Goal: Task Accomplishment & Management: Use online tool/utility

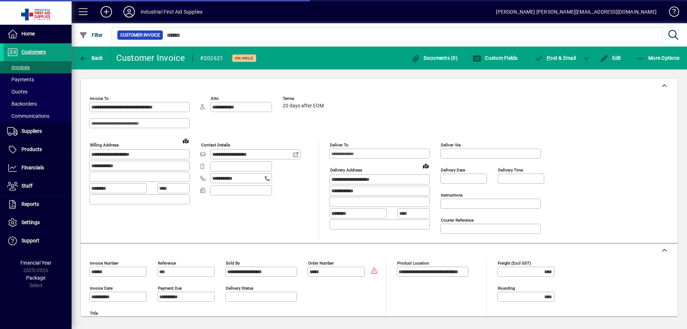
scroll to position [164, 0]
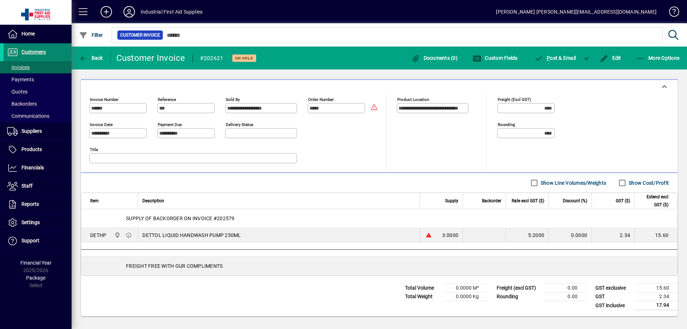
click at [35, 52] on span "Customers" at bounding box center [33, 52] width 24 height 6
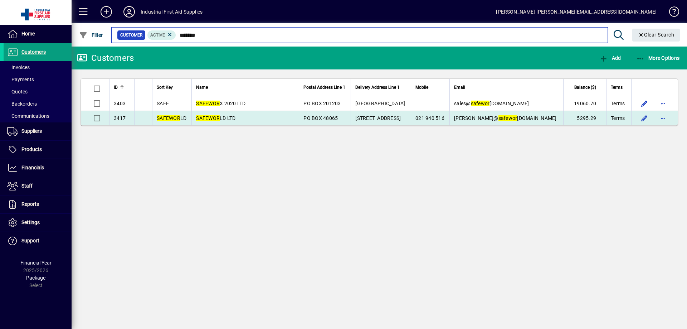
type input "*******"
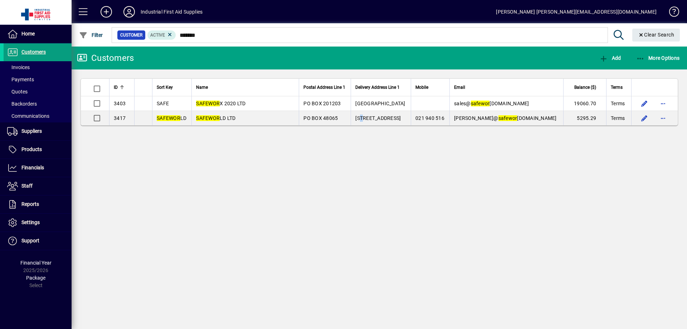
click at [380, 117] on span "[STREET_ADDRESS]" at bounding box center [377, 118] width 45 height 6
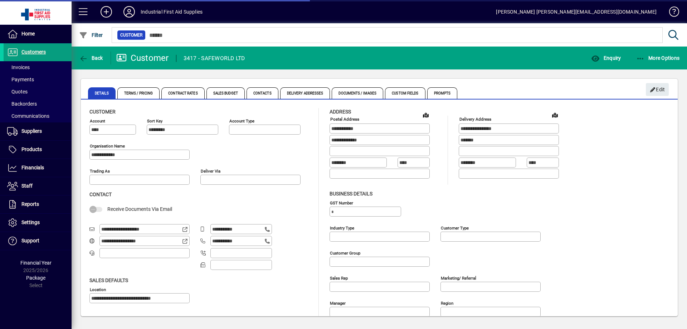
type input "**********"
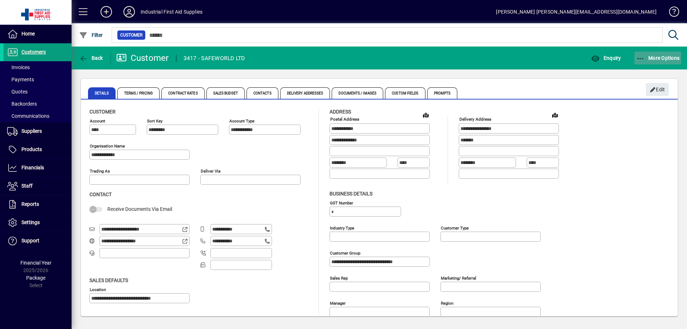
click at [657, 59] on span "More Options" at bounding box center [658, 58] width 44 height 6
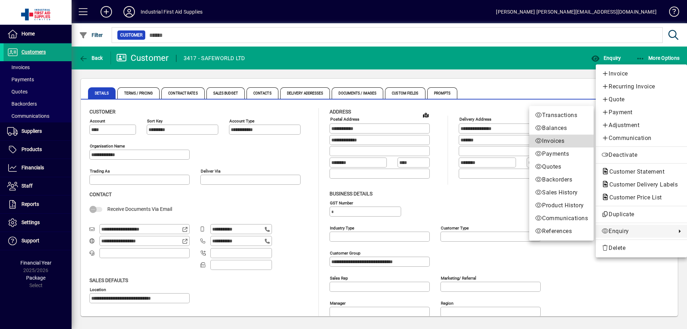
click at [563, 140] on span "Invoices" at bounding box center [561, 141] width 53 height 9
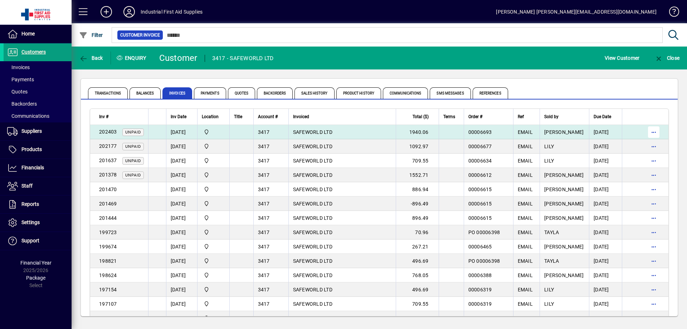
click at [647, 132] on span "button" at bounding box center [653, 131] width 17 height 17
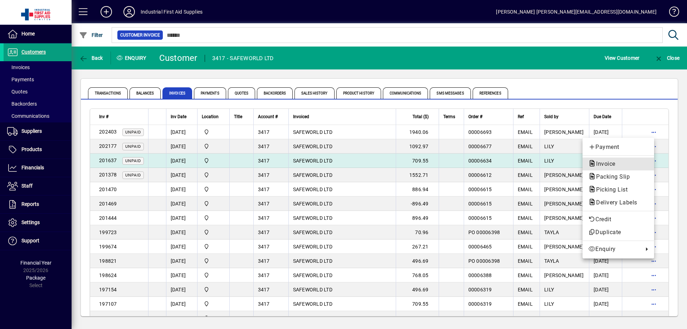
click at [610, 162] on span "Invoice" at bounding box center [603, 163] width 31 height 7
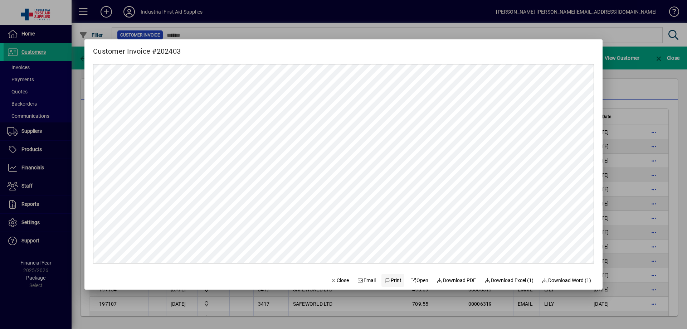
click at [392, 282] on span "Print" at bounding box center [392, 281] width 17 height 8
drag, startPoint x: 667, startPoint y: 142, endPoint x: 662, endPoint y: 142, distance: 4.7
click at [667, 141] on div at bounding box center [343, 164] width 687 height 329
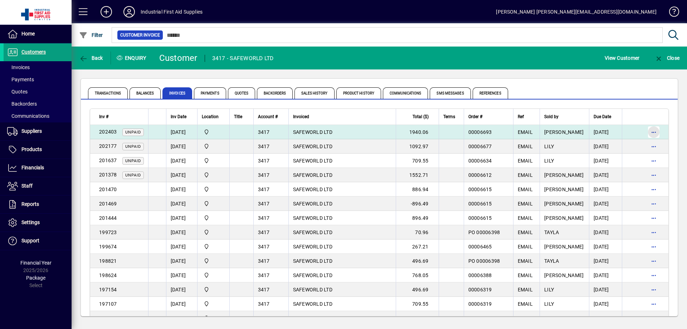
click at [648, 130] on span "button" at bounding box center [653, 131] width 17 height 17
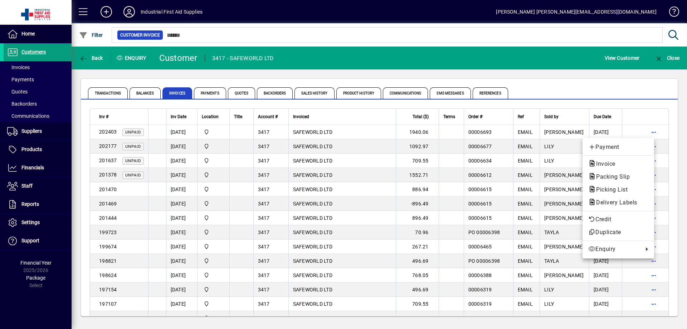
click at [649, 131] on div at bounding box center [343, 164] width 687 height 329
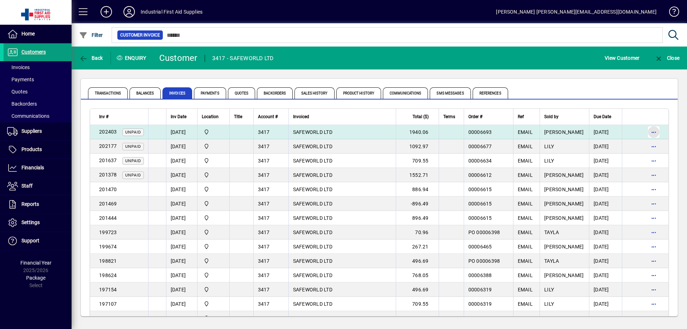
click at [649, 131] on span "button" at bounding box center [653, 131] width 17 height 17
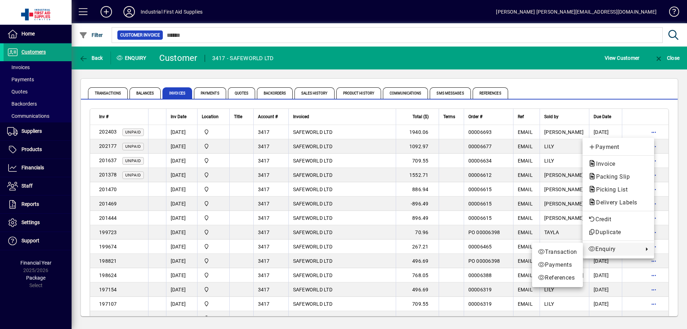
click at [353, 131] on div at bounding box center [343, 164] width 687 height 329
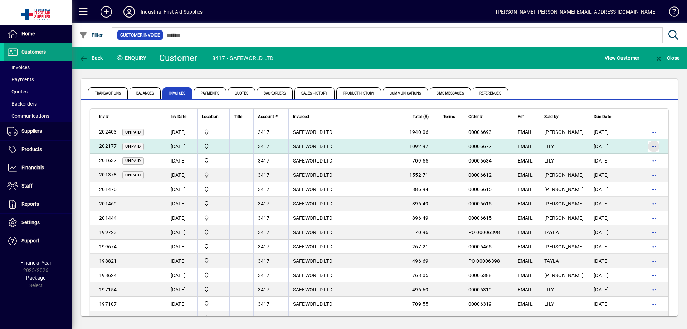
click at [651, 146] on span "button" at bounding box center [653, 146] width 17 height 17
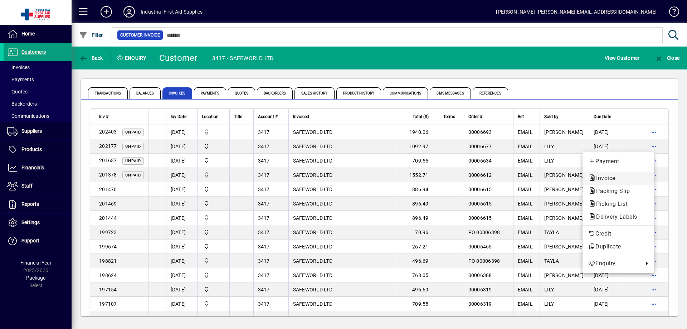
click at [607, 179] on span "Invoice" at bounding box center [603, 178] width 31 height 7
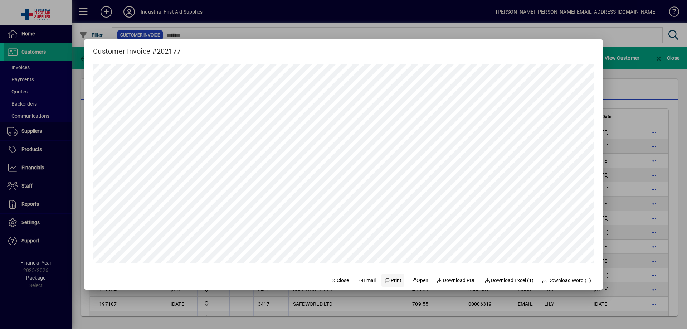
click at [390, 281] on span "Print" at bounding box center [392, 281] width 17 height 8
click at [286, 277] on form "Customer Invoice #202177 Close Email Print Open Download PDF Download Excel (1)…" at bounding box center [343, 164] width 518 height 250
click at [31, 151] on div at bounding box center [343, 164] width 687 height 329
